Goal: Task Accomplishment & Management: Use online tool/utility

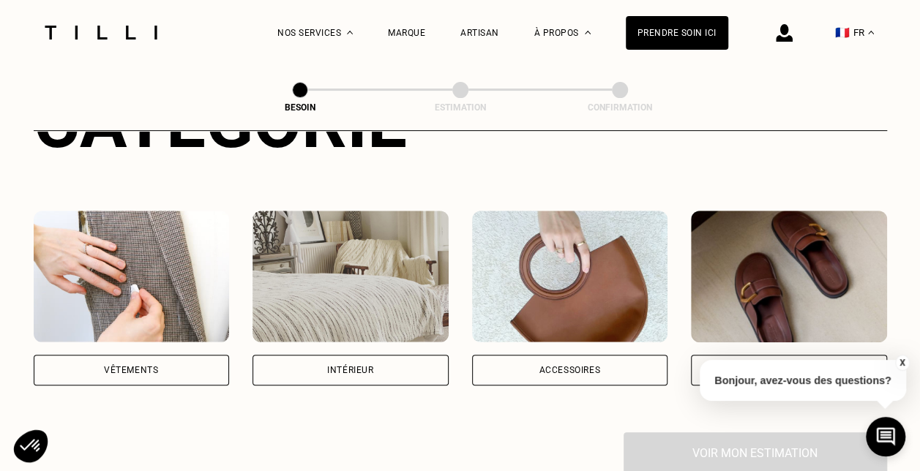
scroll to position [146, 0]
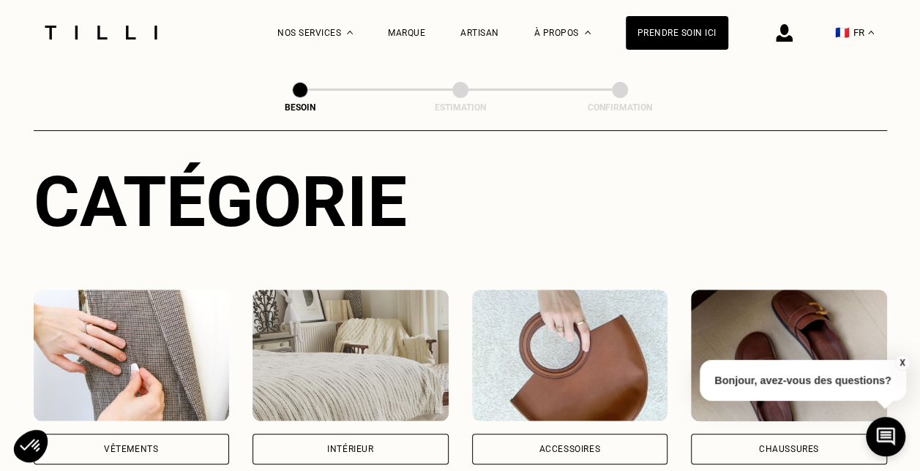
drag, startPoint x: 142, startPoint y: 415, endPoint x: 142, endPoint y: 429, distance: 13.9
click at [142, 417] on div "Vêtements" at bounding box center [132, 377] width 196 height 175
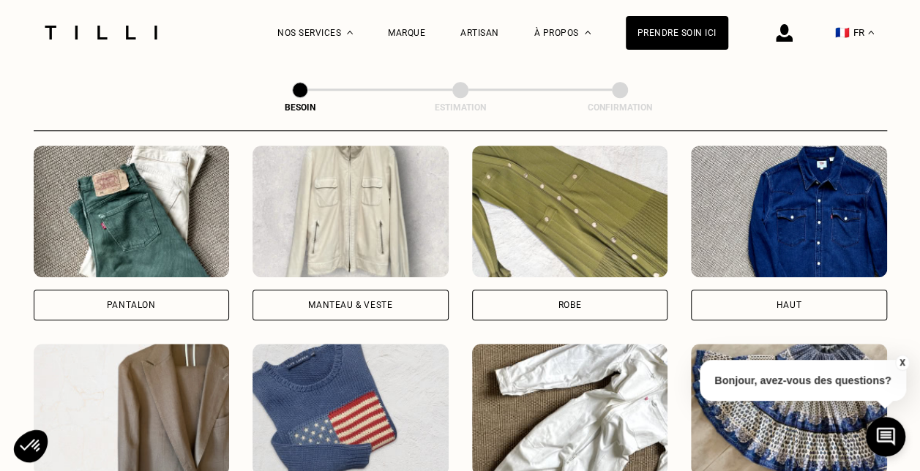
scroll to position [698, 0]
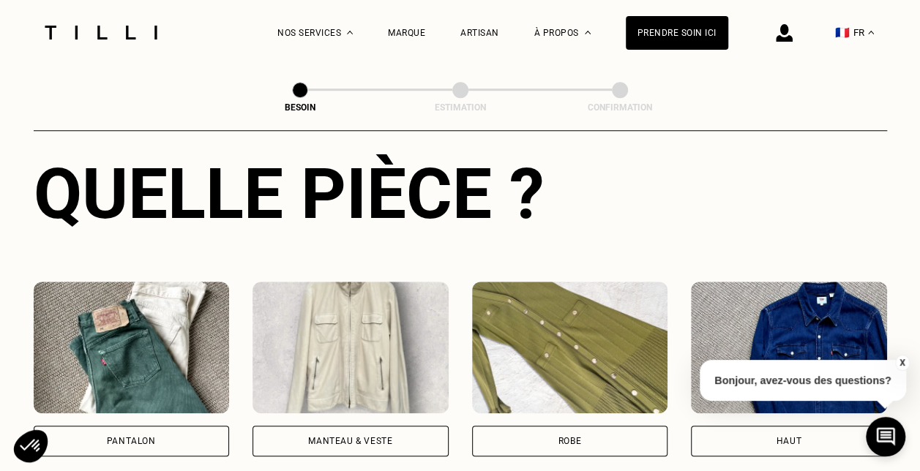
click at [131, 330] on img at bounding box center [132, 348] width 196 height 132
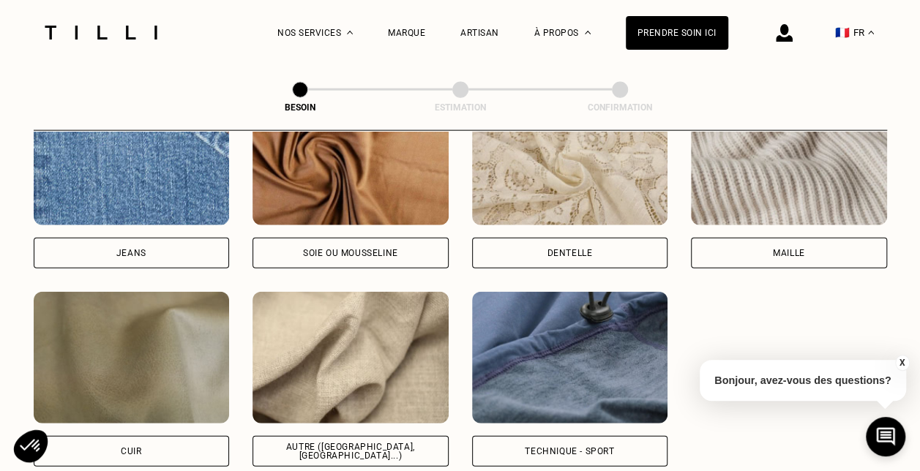
scroll to position [1712, 0]
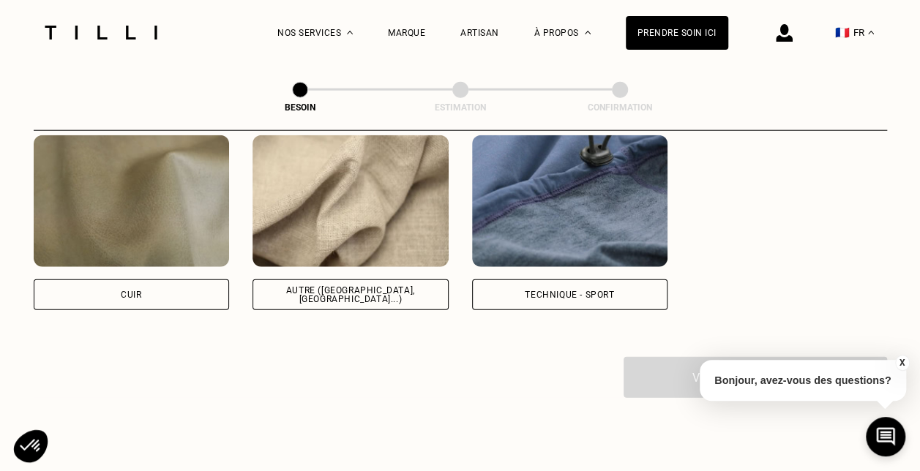
click at [354, 286] on div "Autre ([GEOGRAPHIC_DATA], [GEOGRAPHIC_DATA]...)" at bounding box center [350, 295] width 171 height 18
select select "FR"
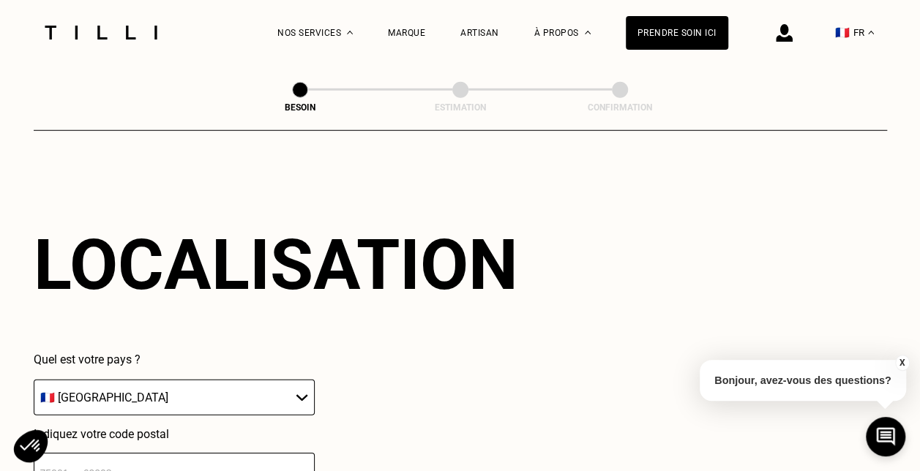
scroll to position [2190, 0]
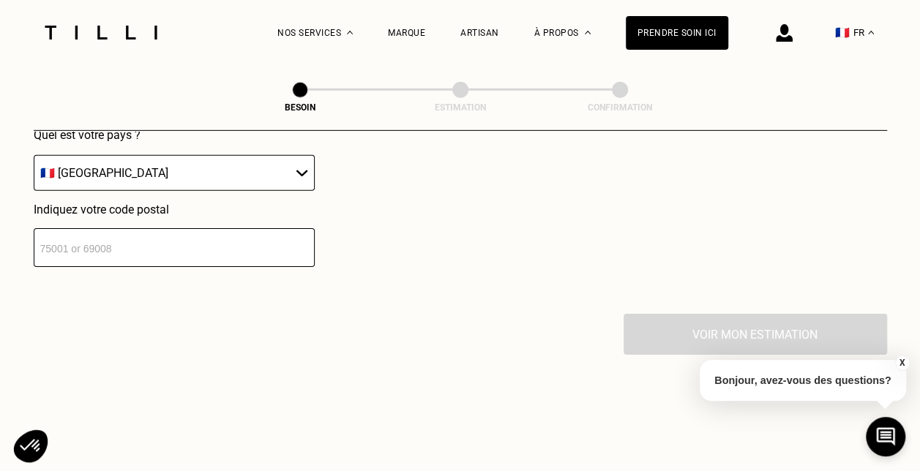
click at [128, 230] on input "number" at bounding box center [174, 247] width 281 height 39
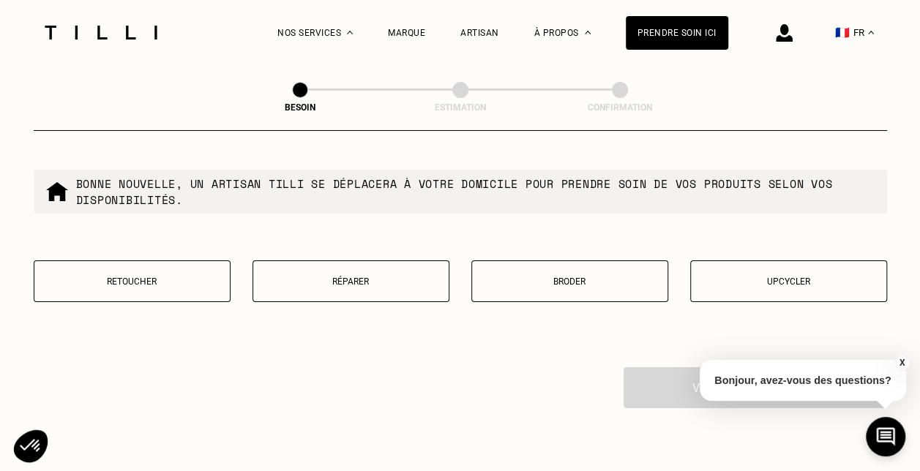
scroll to position [2548, 0]
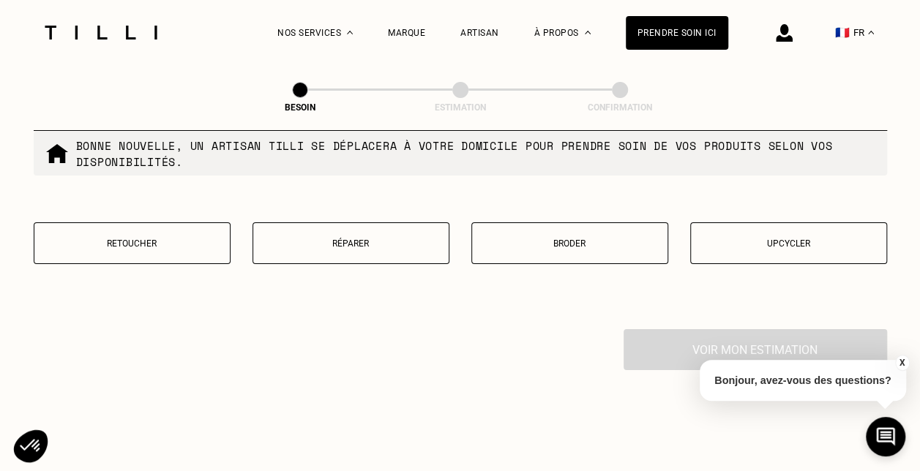
type input "75015"
click at [385, 251] on button "Réparer" at bounding box center [350, 243] width 197 height 42
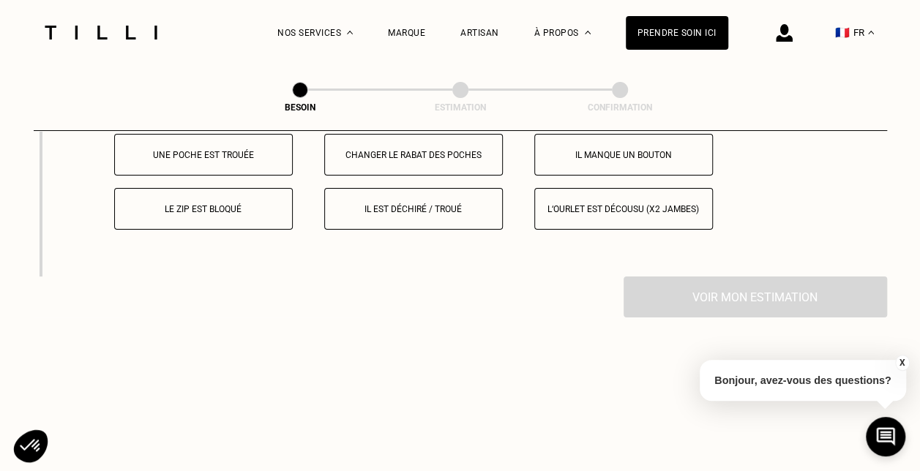
scroll to position [2703, 0]
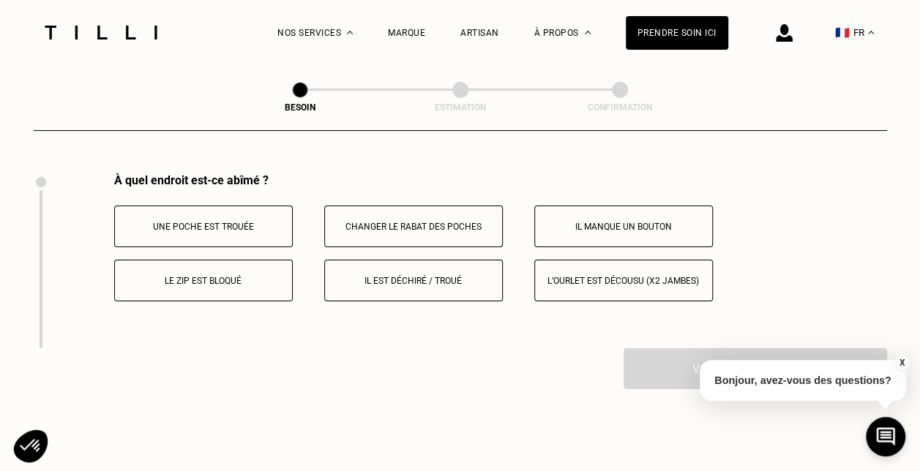
click at [450, 277] on button "Il est déchiré / troué" at bounding box center [413, 281] width 179 height 42
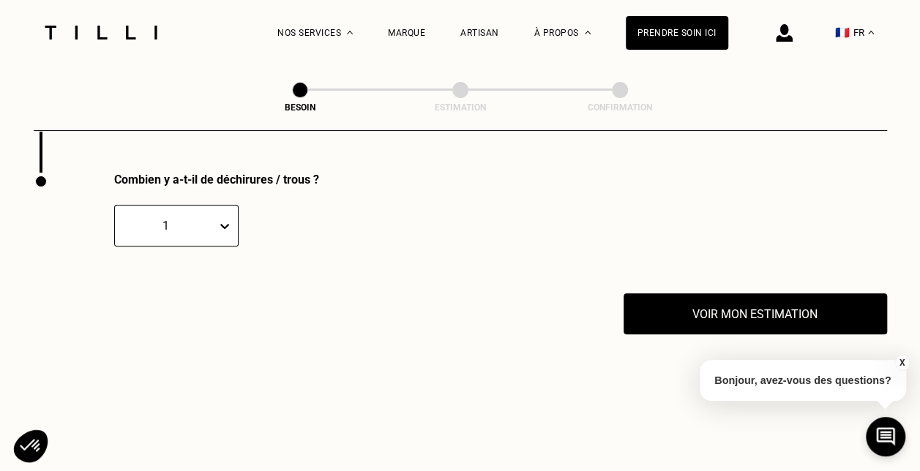
scroll to position [2916, 0]
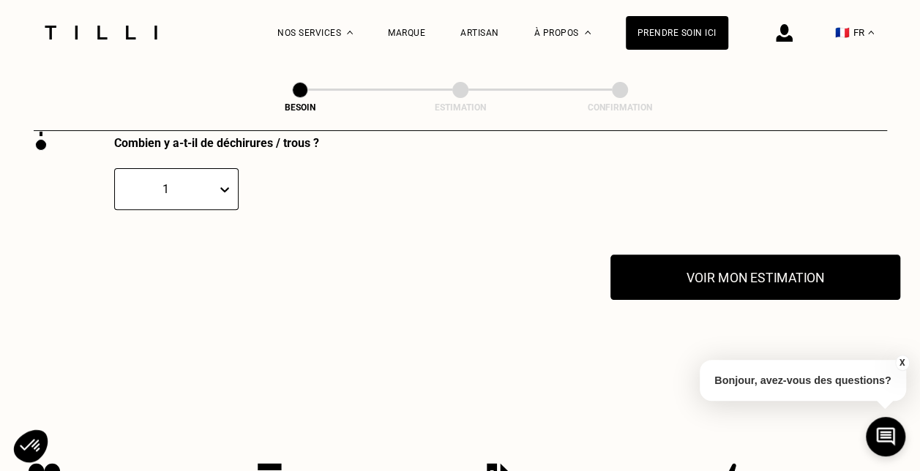
click at [677, 272] on button "Voir mon estimation" at bounding box center [755, 277] width 290 height 45
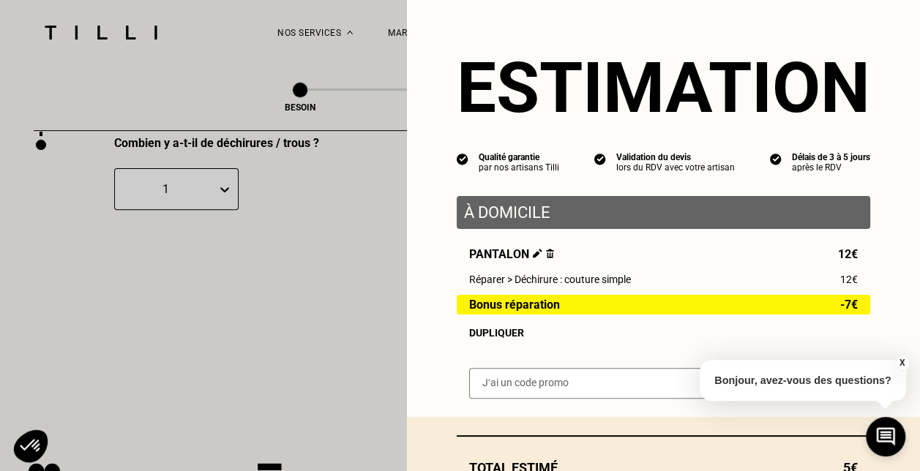
click at [490, 213] on p "À domicile" at bounding box center [663, 212] width 399 height 18
drag, startPoint x: 490, startPoint y: 213, endPoint x: 428, endPoint y: 285, distance: 95.5
click at [428, 285] on div "Estimation Qualité garantie par nos artisans Tilli Validation du devis lors du …" at bounding box center [663, 208] width 513 height 417
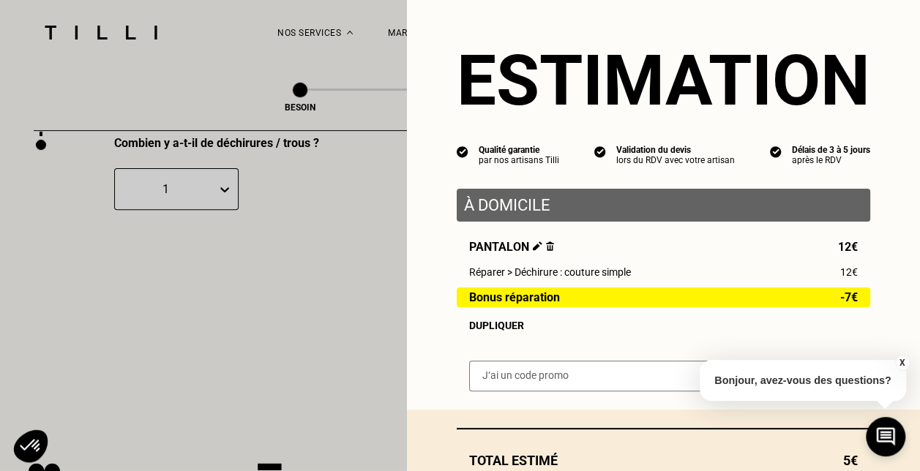
scroll to position [110, 0]
